Goal: Register for event/course

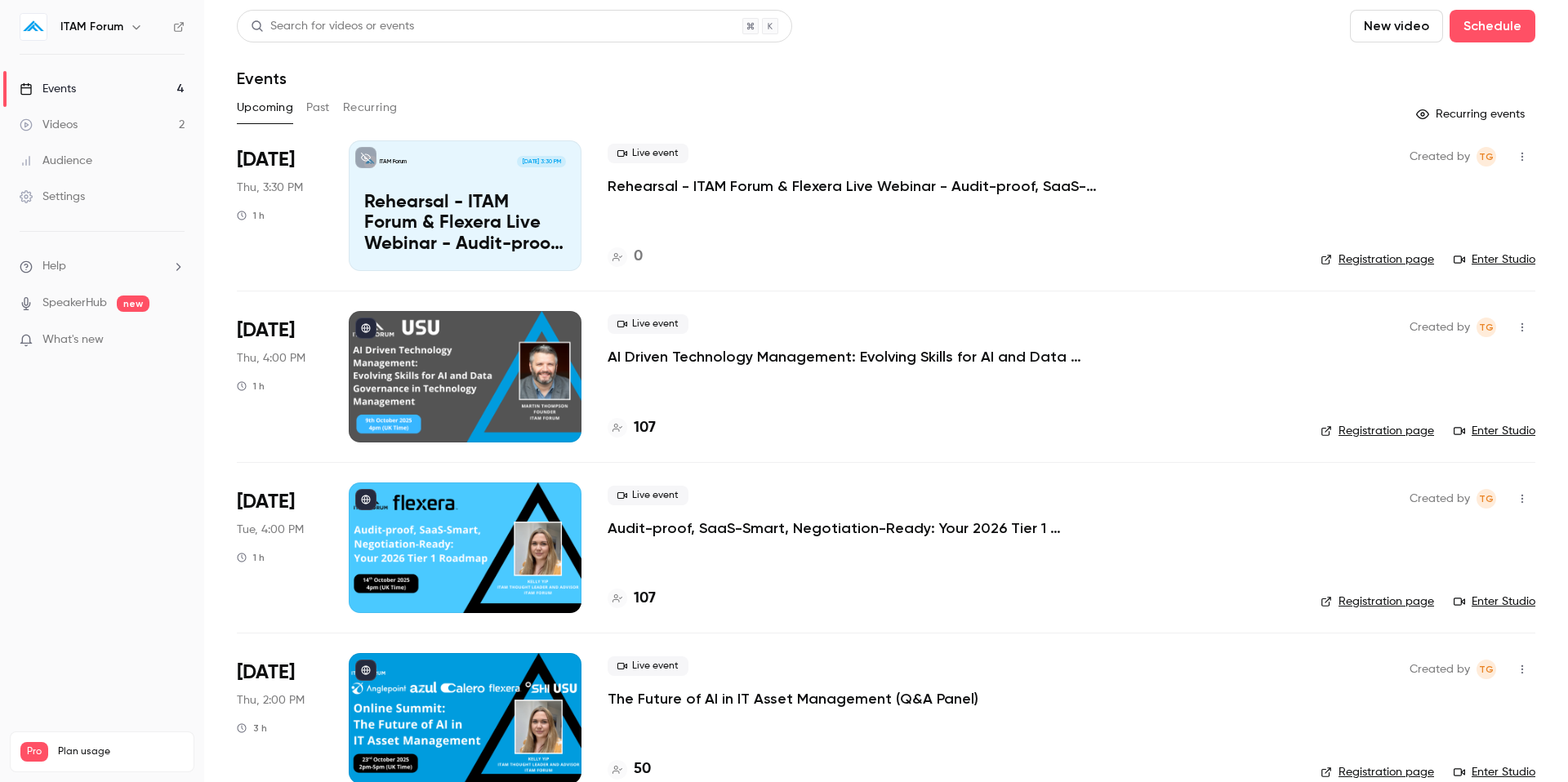
click at [1507, 429] on link "Enter Studio" at bounding box center [1494, 430] width 81 height 16
click at [699, 360] on p "AI Driven Technology Management: Evolving Skills for AI and Data Governance in …" at bounding box center [852, 357] width 490 height 19
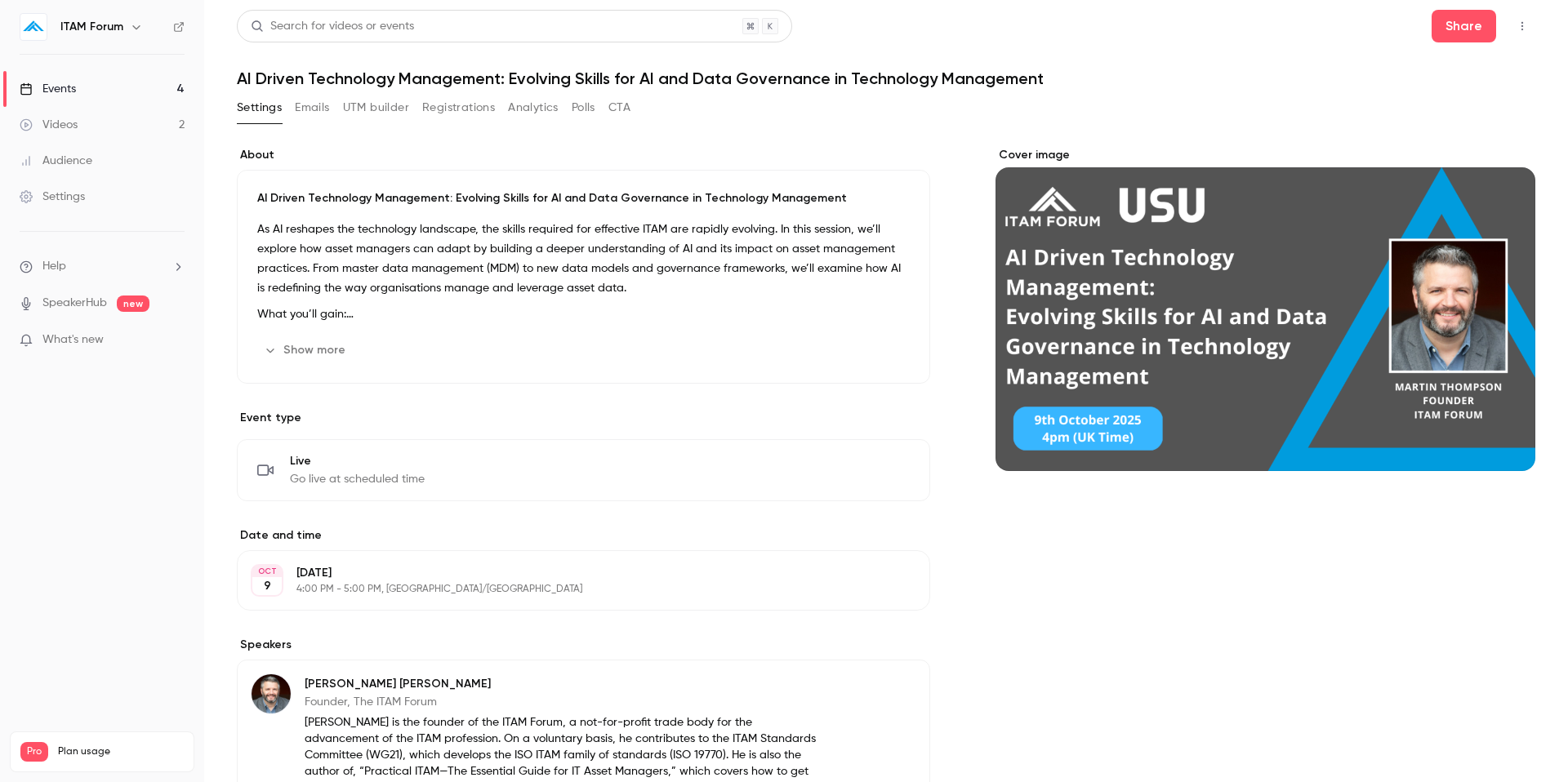
click at [291, 351] on button "Show more" at bounding box center [307, 350] width 98 height 26
